Goal: Communication & Community: Answer question/provide support

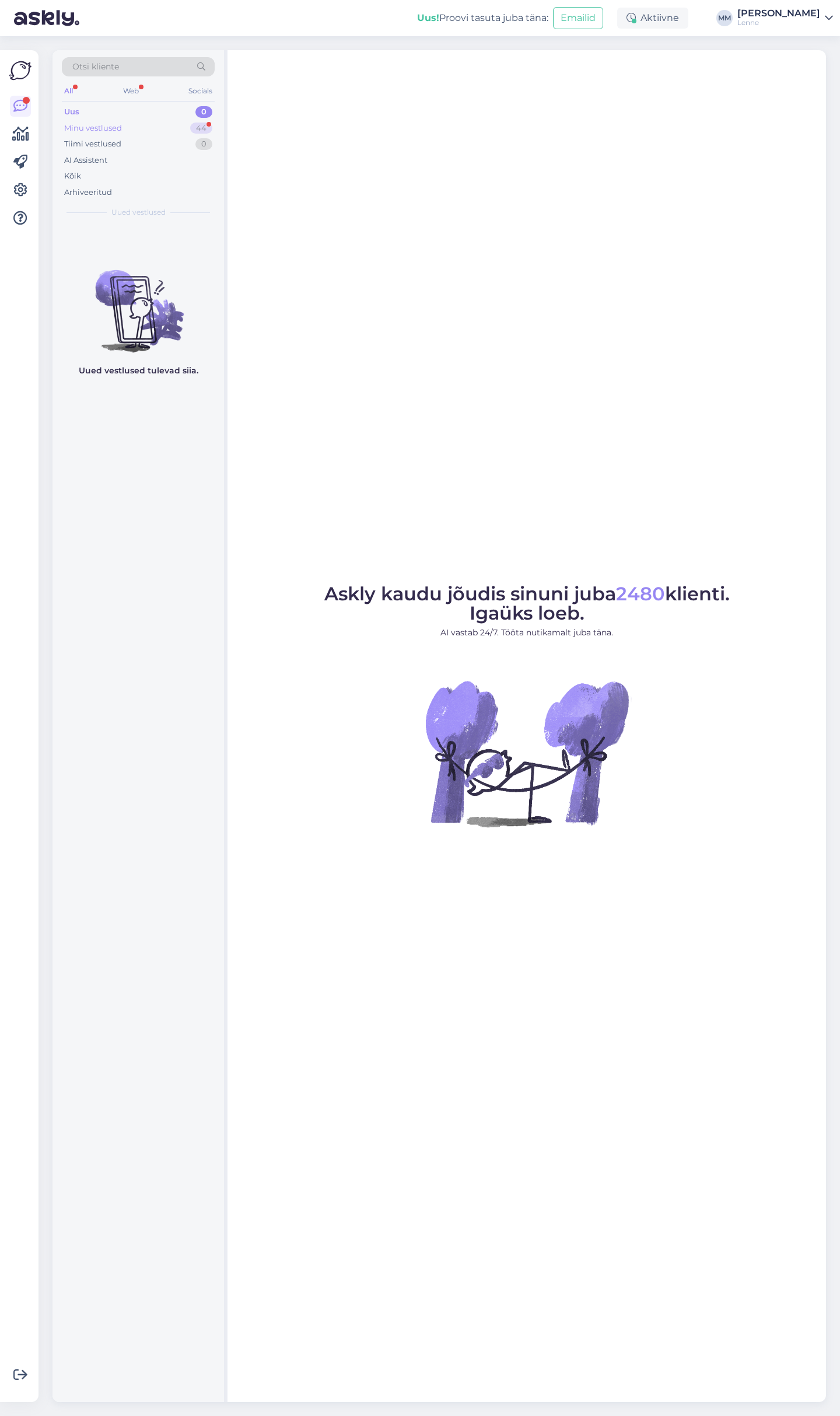
click at [151, 123] on div "Minu vestlused 44" at bounding box center [138, 129] width 153 height 17
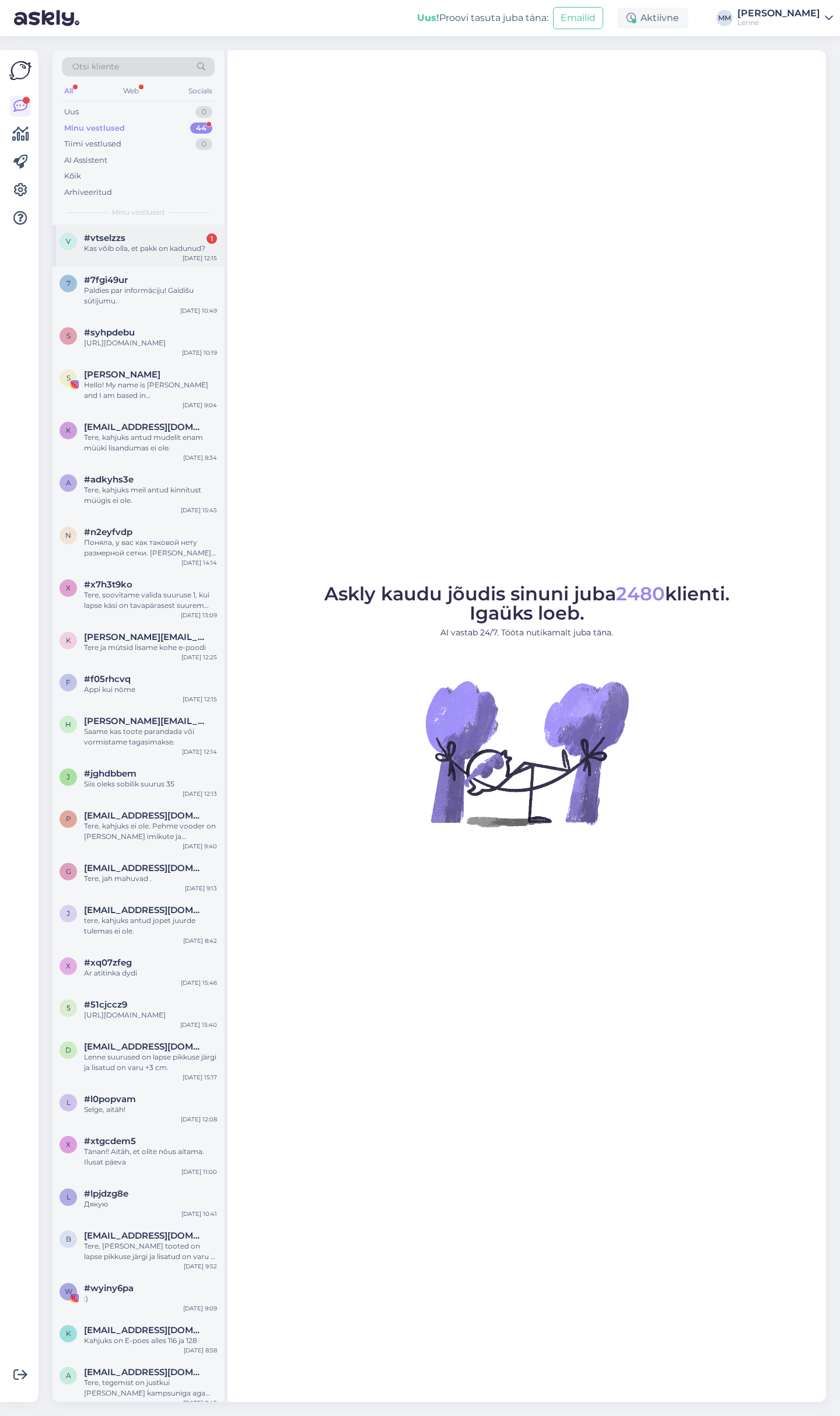
click at [155, 233] on div "#vtselzzs 1" at bounding box center [150, 238] width 133 height 10
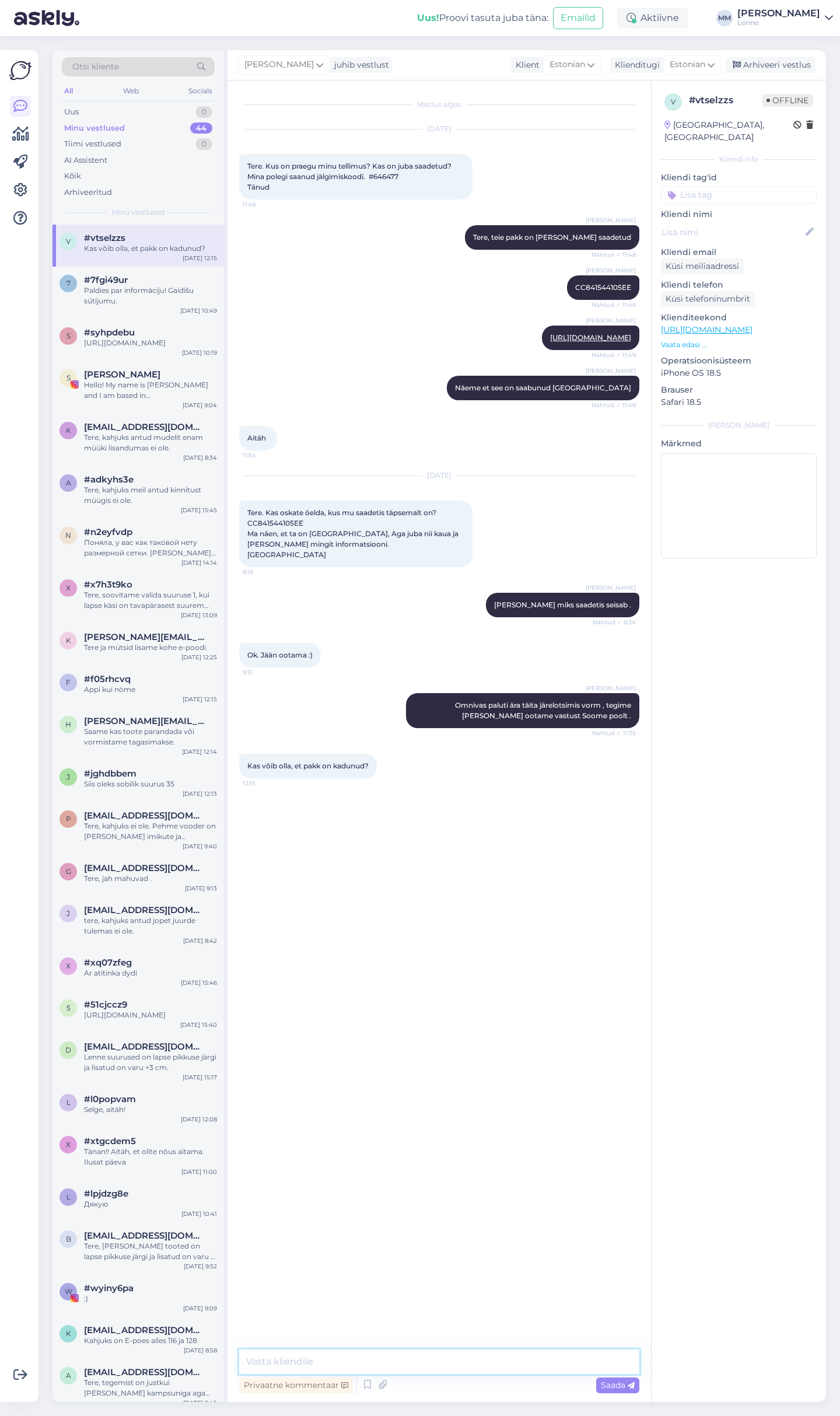
click at [345, 1358] on textarea at bounding box center [440, 1362] width 400 height 24
type textarea "[PERSON_NAME] tea [PERSON_NAME] Soome poolt vastuse saame, vabandame."
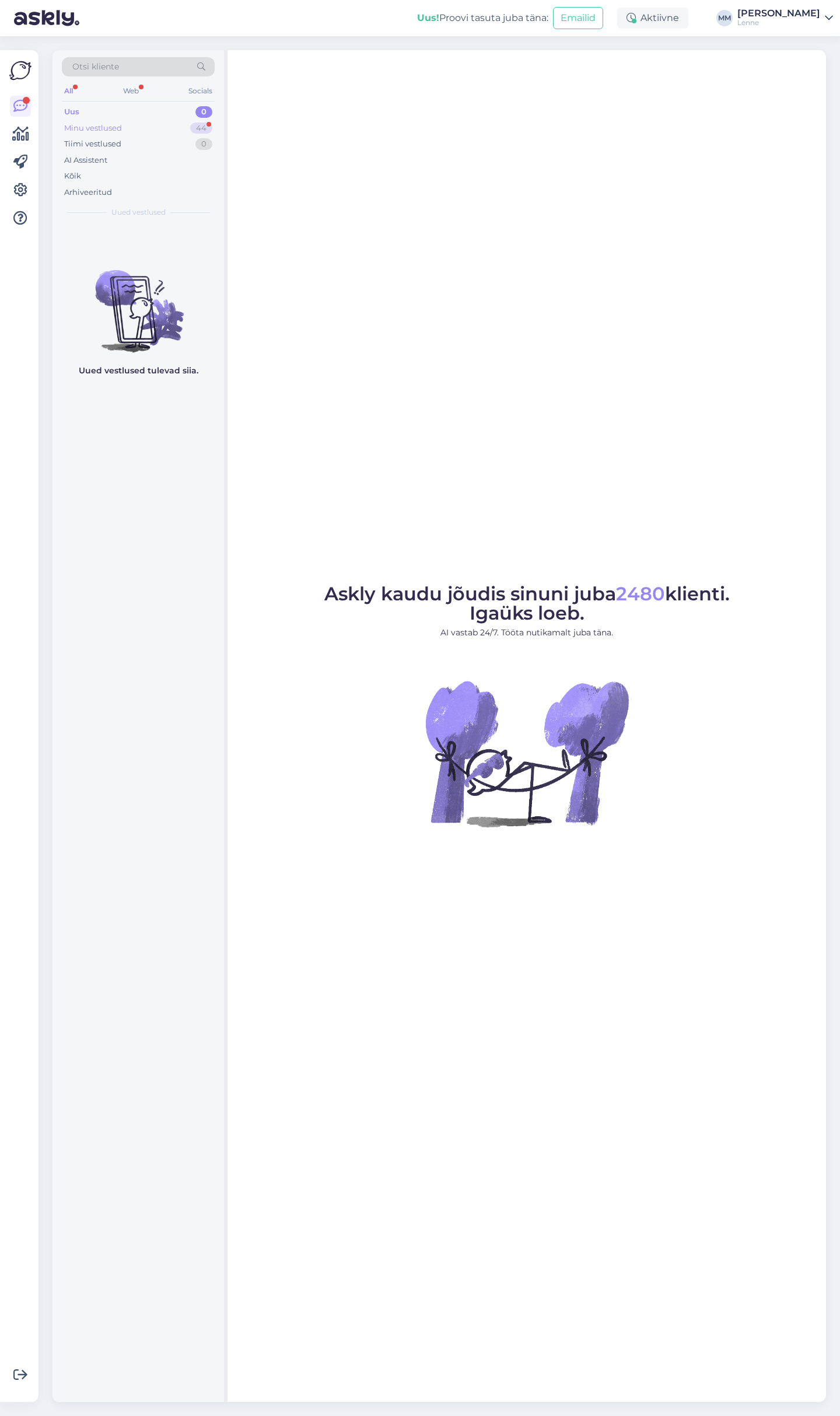
click at [153, 131] on div "Minu vestlused 44" at bounding box center [138, 129] width 153 height 17
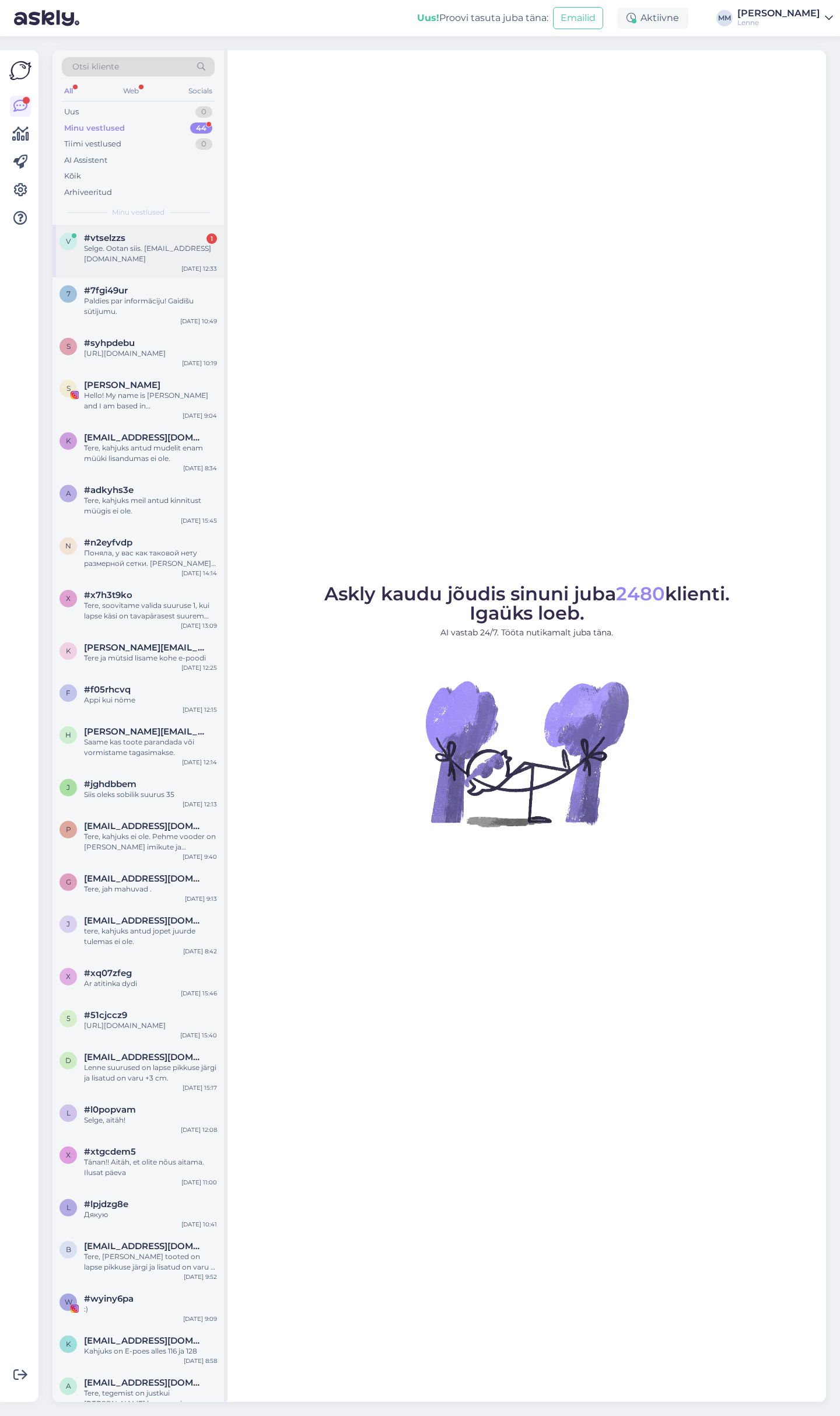
click at [179, 239] on div "#vtselzzs 1" at bounding box center [150, 238] width 133 height 10
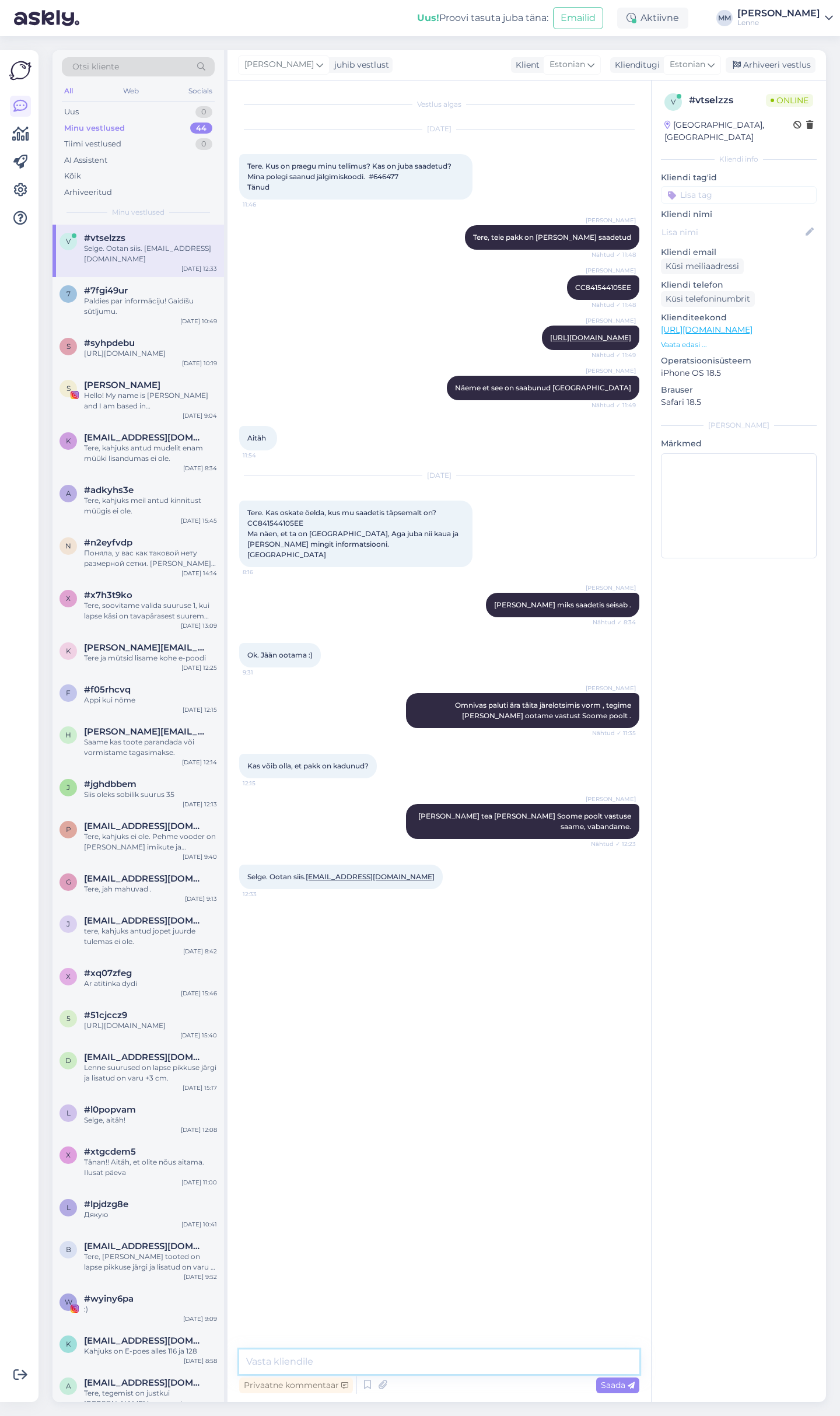
click at [322, 1356] on textarea at bounding box center [440, 1362] width 400 height 24
type textarea "Kohe kui saame vastuse anname teada."
